Goal: Information Seeking & Learning: Learn about a topic

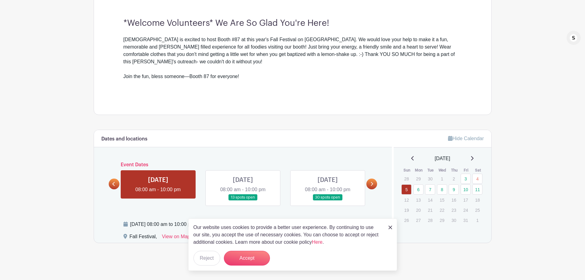
scroll to position [192, 0]
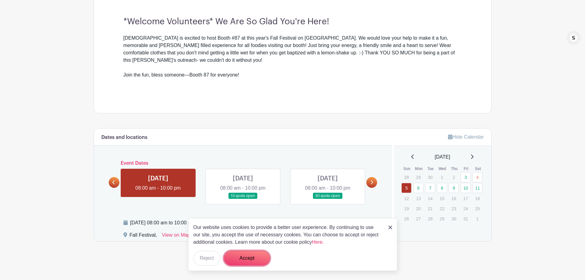
click at [246, 262] on button "Accept" at bounding box center [247, 258] width 46 height 15
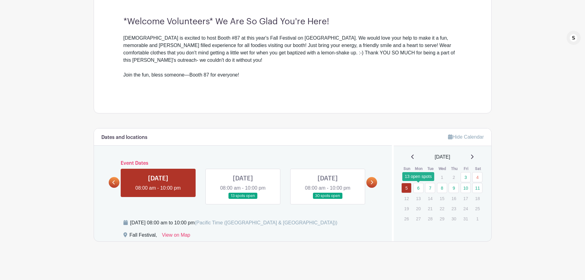
click at [418, 188] on link "6" at bounding box center [419, 188] width 10 height 10
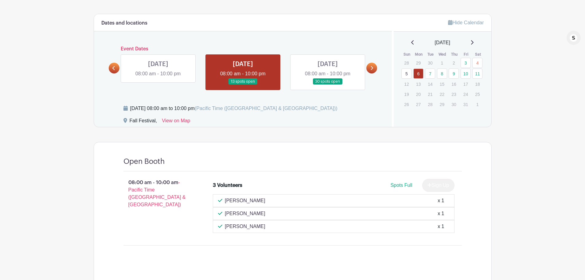
scroll to position [246, 0]
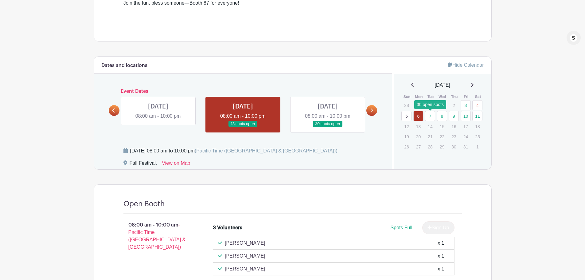
click at [431, 115] on link "7" at bounding box center [430, 116] width 10 height 10
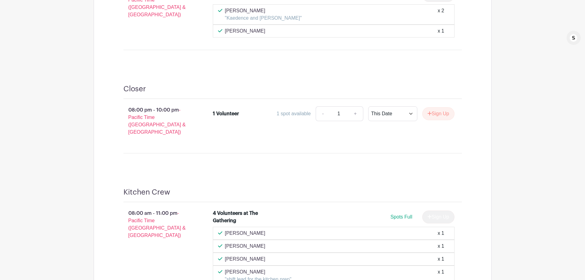
scroll to position [246, 0]
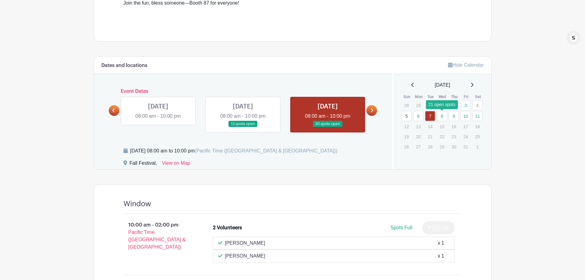
click at [443, 117] on link "8" at bounding box center [442, 116] width 10 height 10
click at [372, 107] on link at bounding box center [372, 110] width 11 height 11
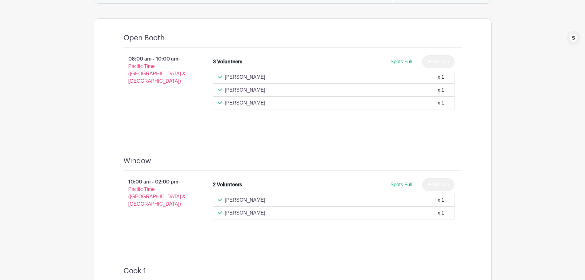
scroll to position [291, 0]
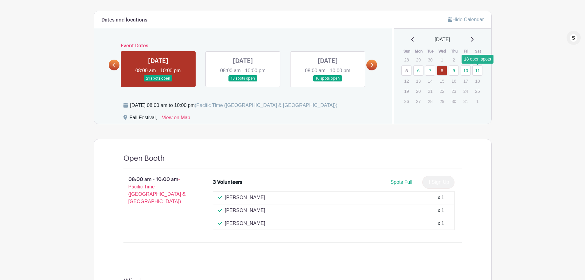
click at [479, 70] on link "11" at bounding box center [478, 70] width 10 height 10
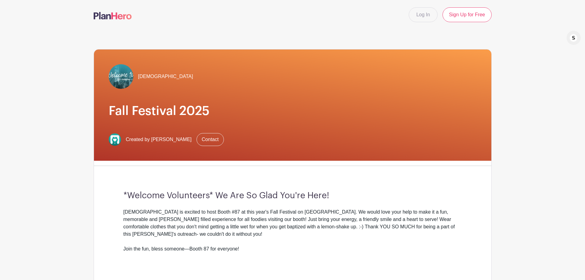
scroll to position [291, 0]
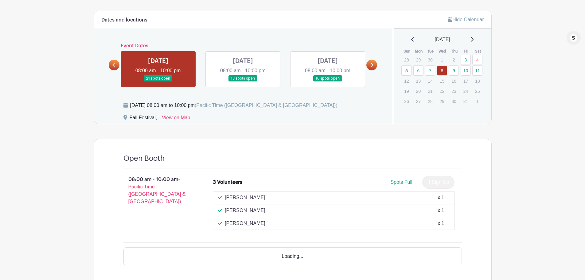
click at [114, 67] on link at bounding box center [114, 65] width 11 height 11
